Goal: Find specific page/section: Find specific page/section

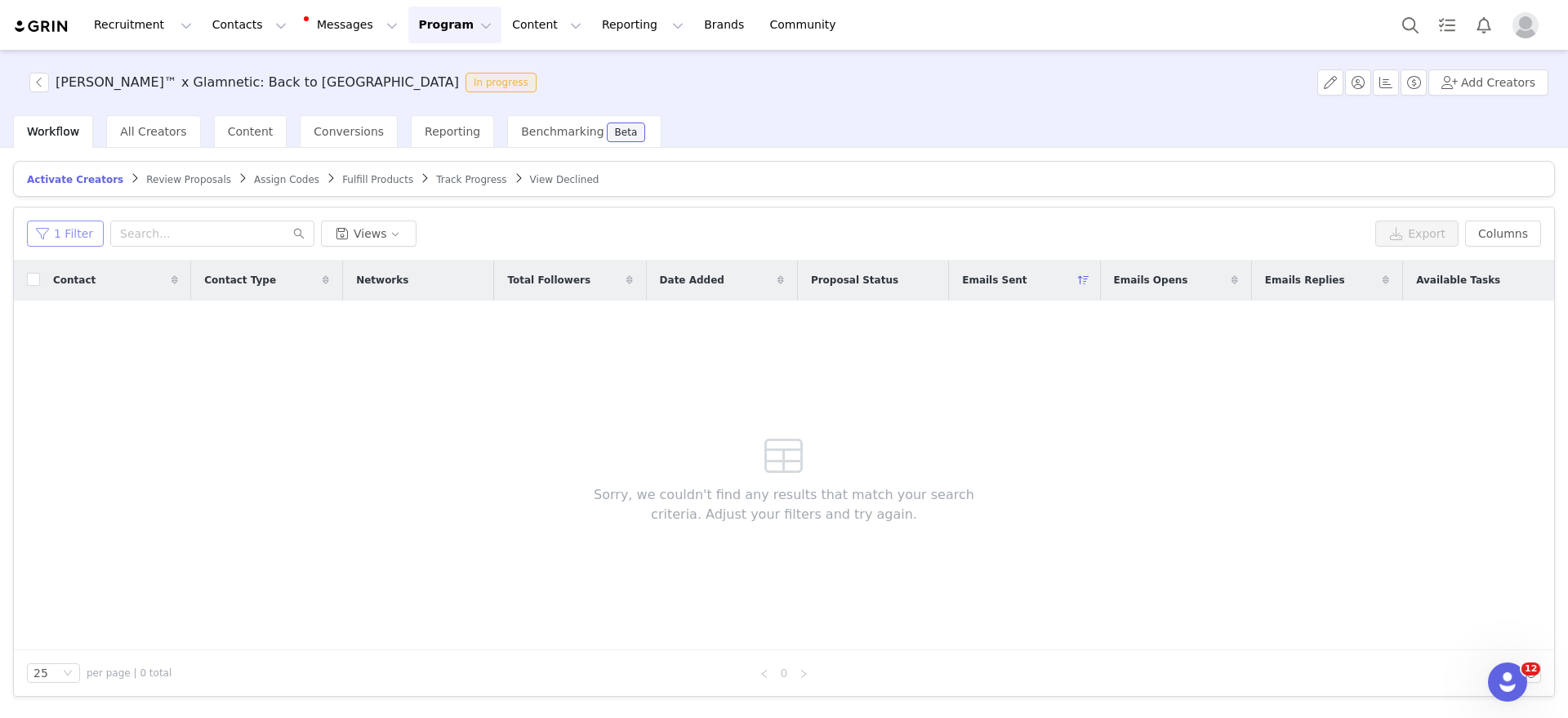
click at [83, 241] on button "1 Filter" at bounding box center [64, 234] width 77 height 26
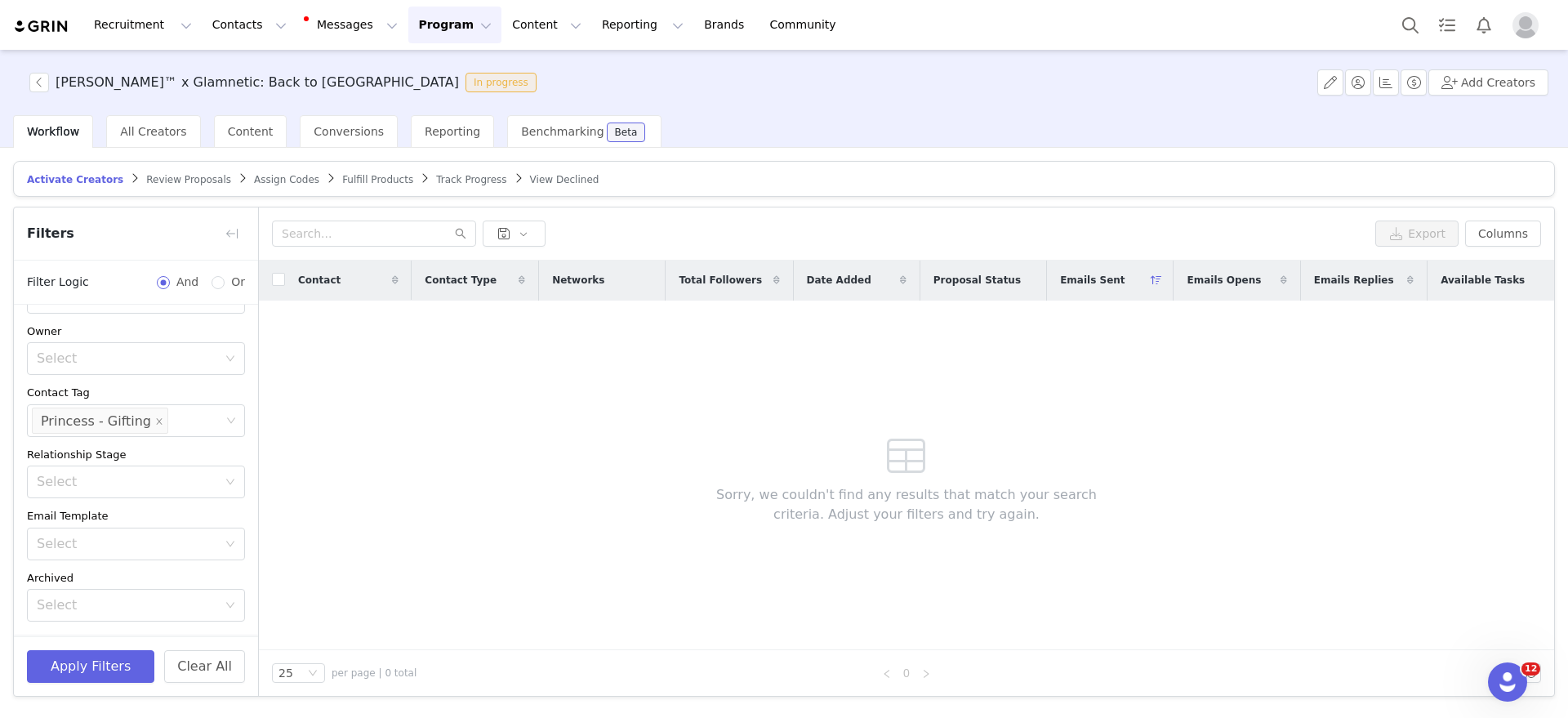
scroll to position [108, 0]
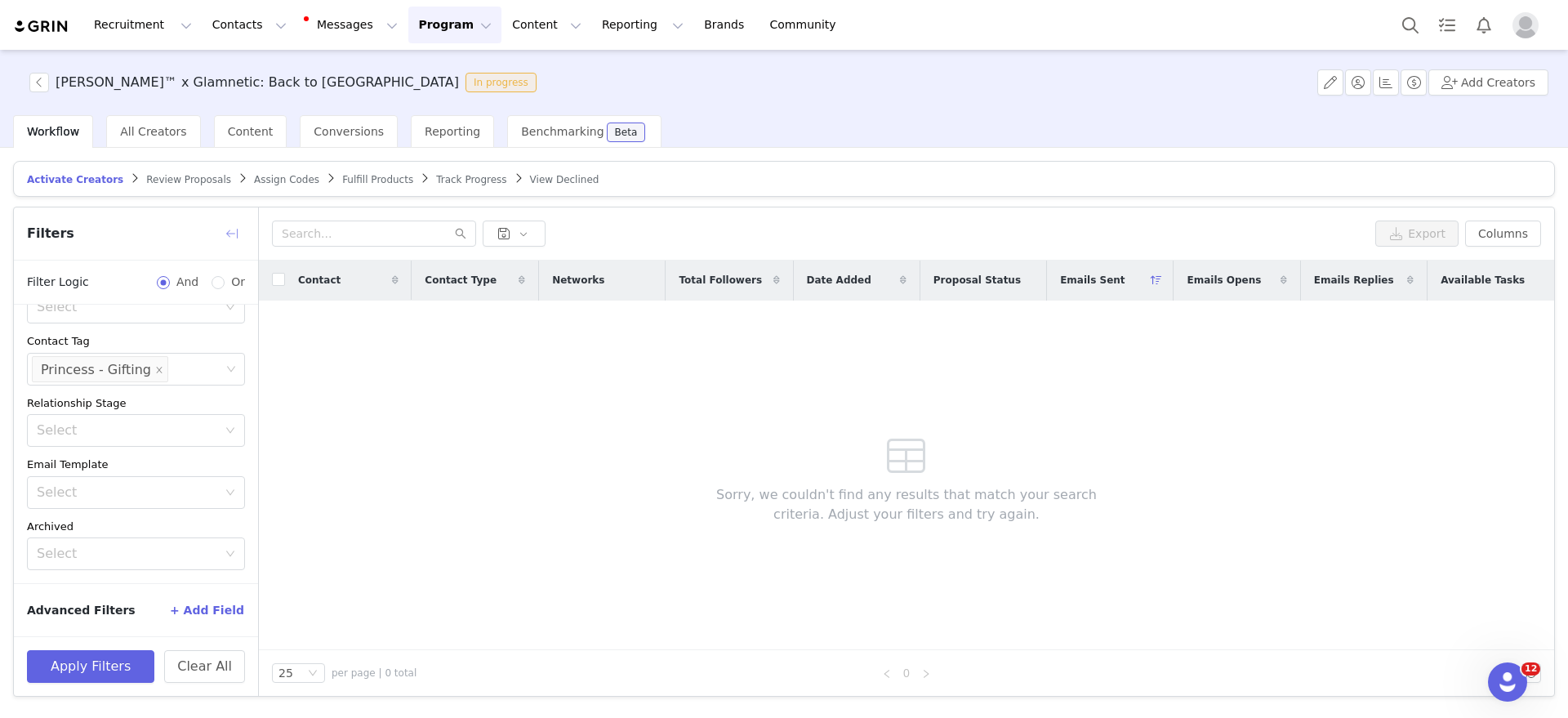
click at [230, 236] on button "button" at bounding box center [232, 234] width 26 height 26
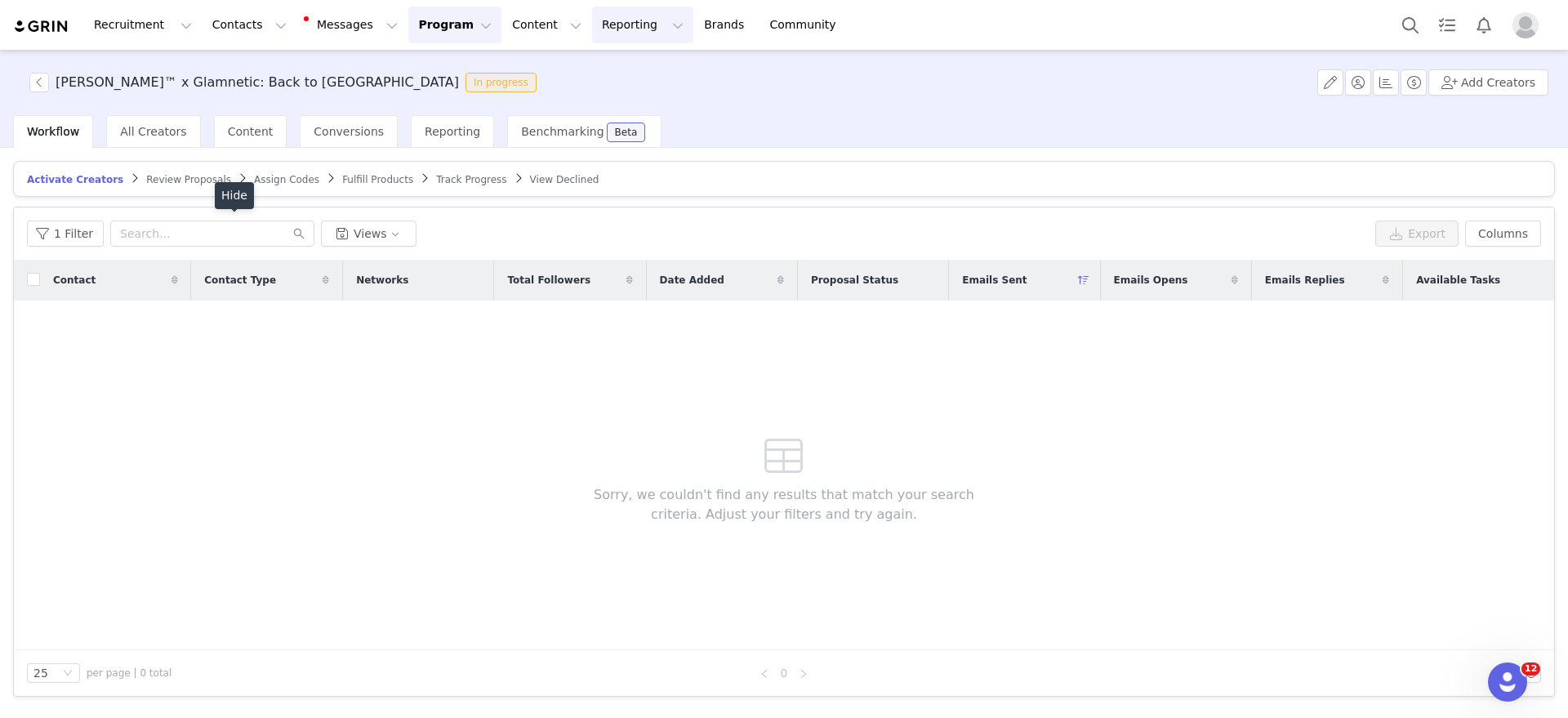
scroll to position [143, 0]
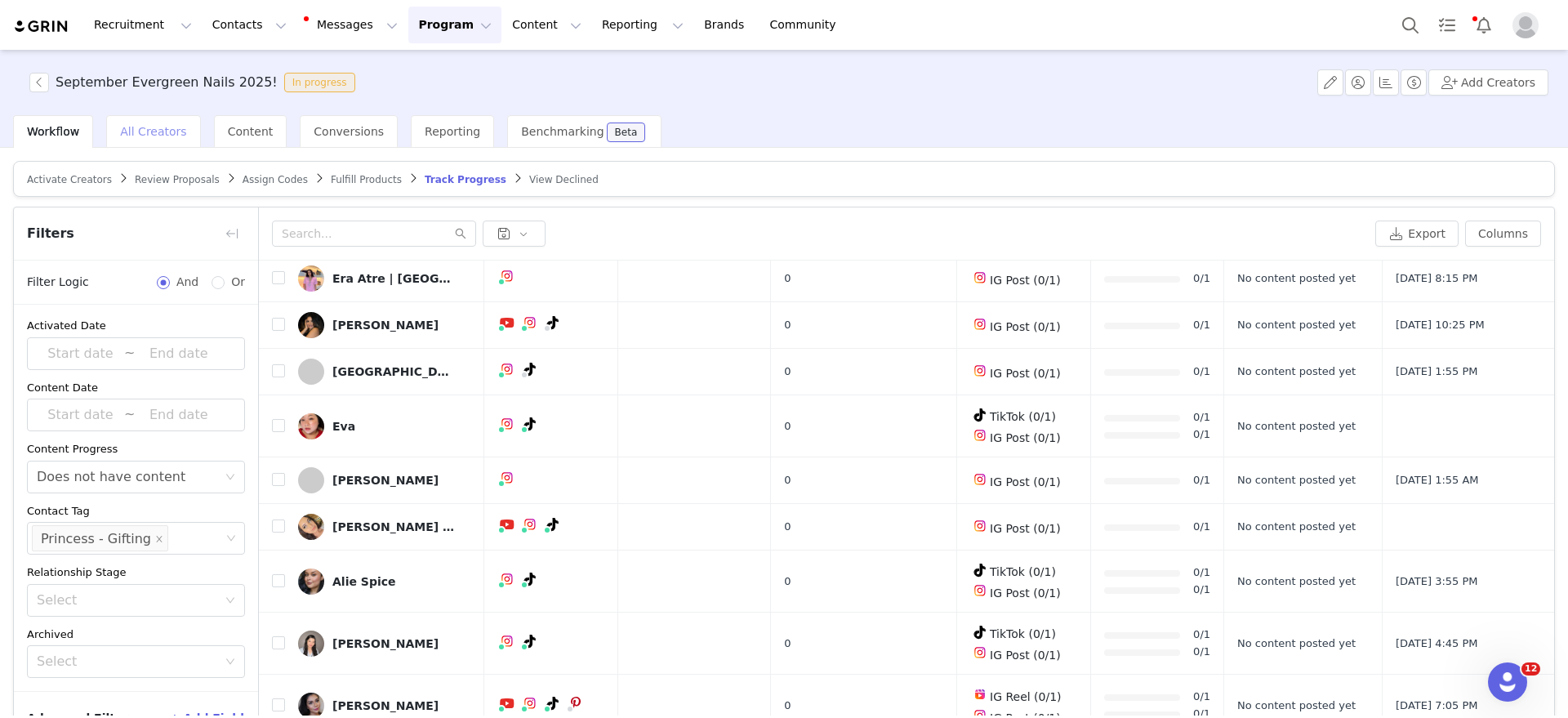
drag, startPoint x: 80, startPoint y: 184, endPoint x: 163, endPoint y: 126, distance: 101.3
click at [80, 183] on span "Activate Creators" at bounding box center [69, 180] width 85 height 11
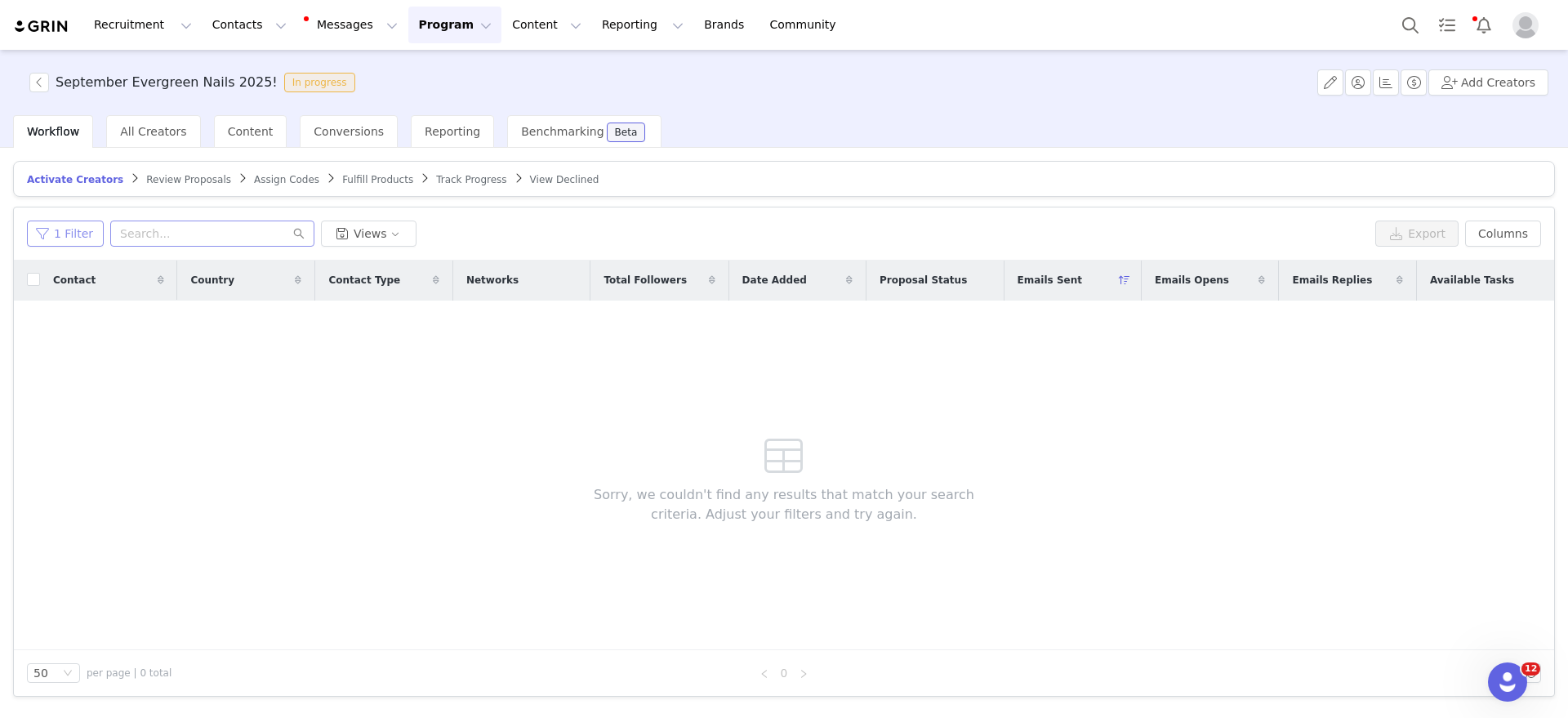
click at [62, 234] on button "1 Filter" at bounding box center [64, 234] width 77 height 26
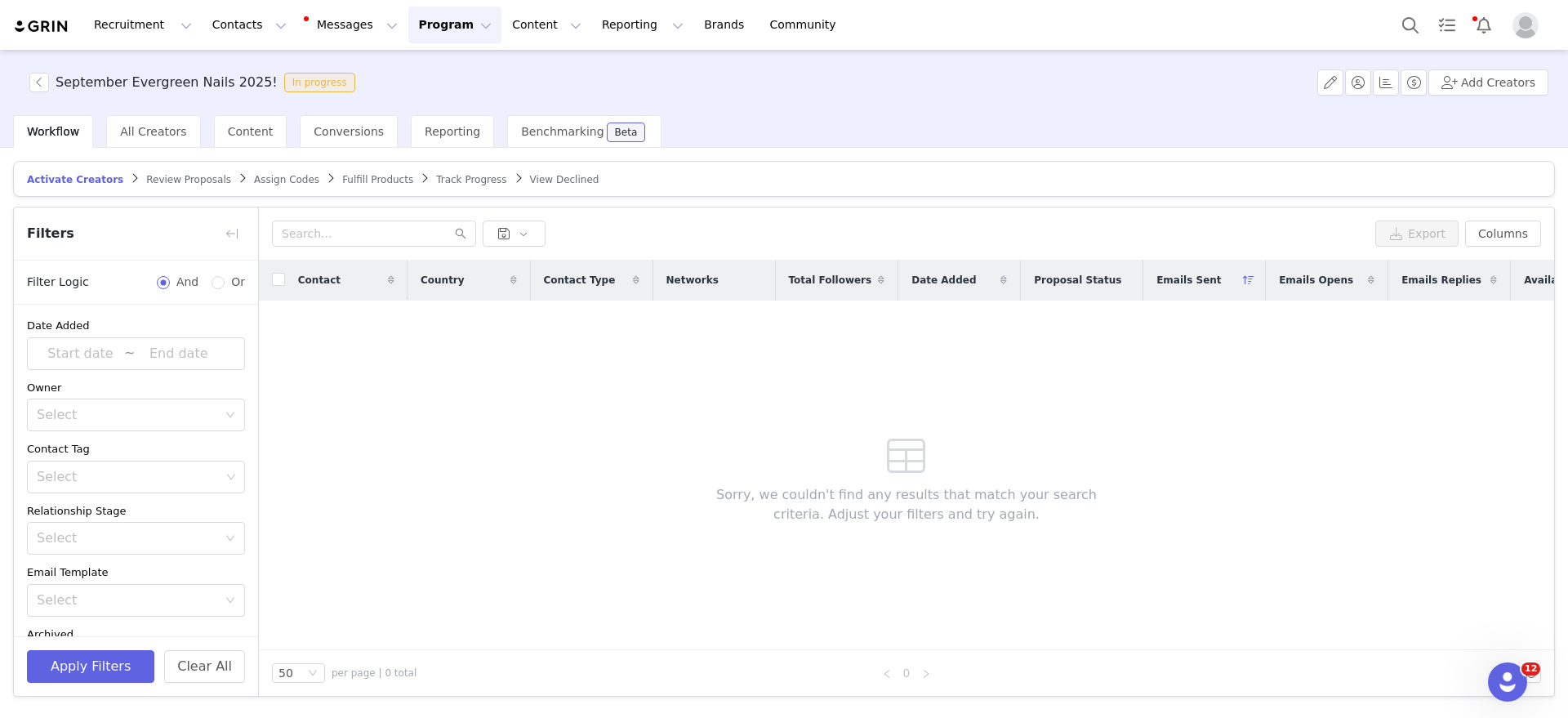
scroll to position [245, 0]
